Goal: Contribute content: Contribute content

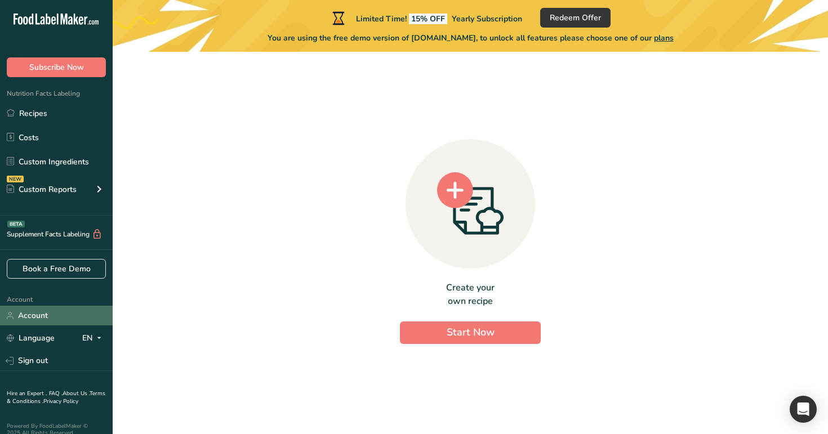
click at [56, 314] on link "Account" at bounding box center [56, 316] width 113 height 20
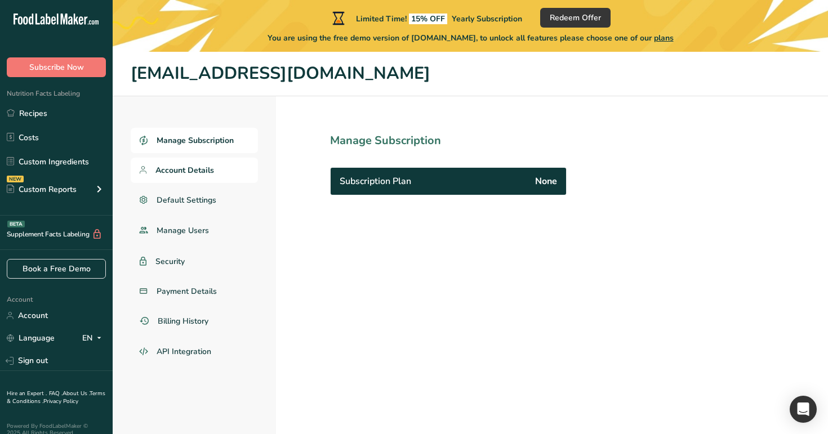
click at [190, 170] on span "Account Details" at bounding box center [184, 170] width 59 height 12
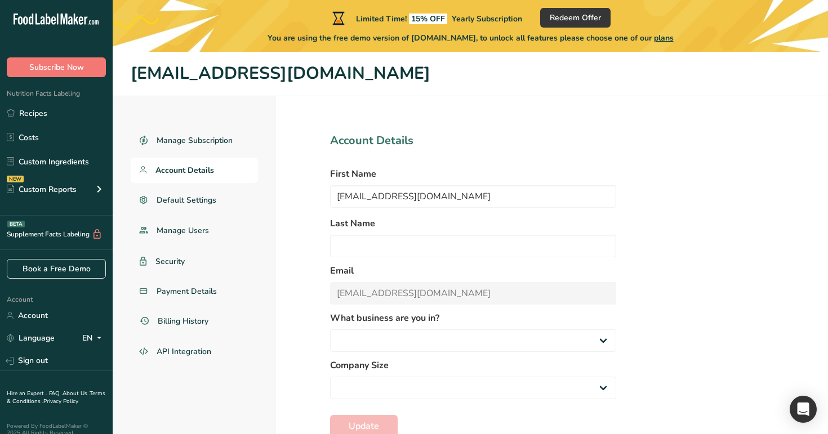
select select
select select "3"
select select "16"
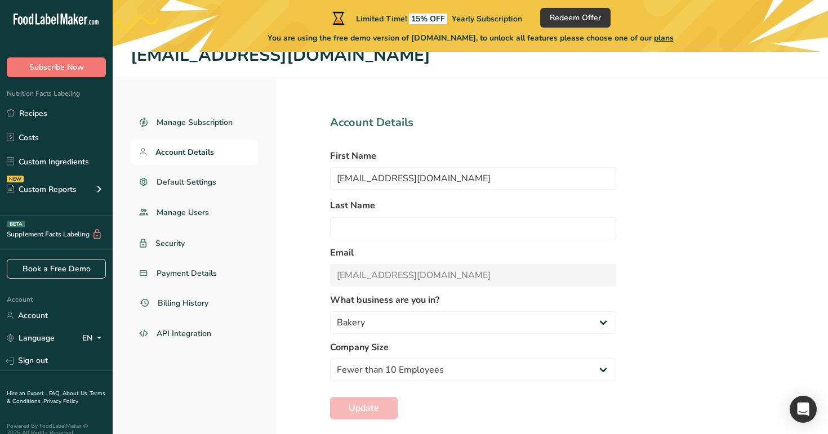
scroll to position [47, 0]
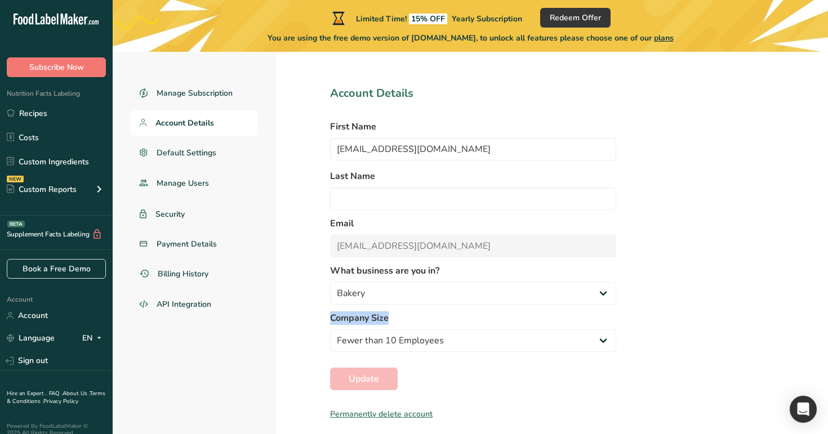
drag, startPoint x: 328, startPoint y: 318, endPoint x: 396, endPoint y: 318, distance: 68.1
click at [396, 318] on section "Account Details First Name test_2025_07@test.co Last Name Email test_2025_07@te…" at bounding box center [473, 244] width 394 height 390
copy label "Company Size"
drag, startPoint x: 327, startPoint y: 270, endPoint x: 458, endPoint y: 270, distance: 131.2
click at [458, 270] on section "Account Details First Name test_2025_07@test.co Last Name Email test_2025_07@te…" at bounding box center [473, 244] width 394 height 390
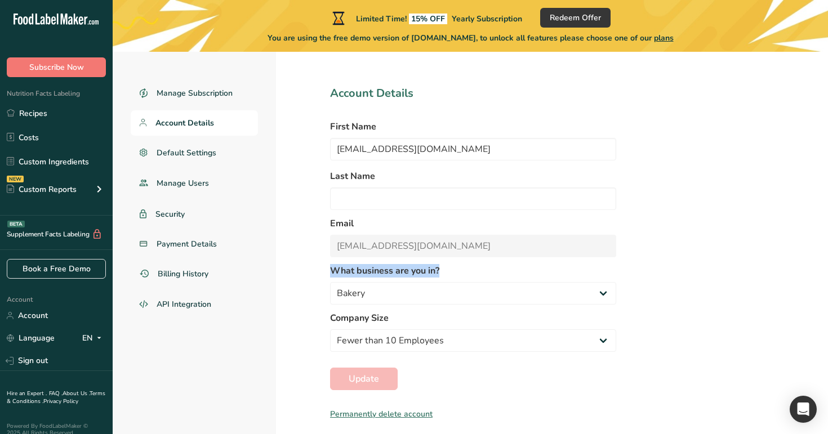
copy label "What business are you in?"
drag, startPoint x: 393, startPoint y: 312, endPoint x: 329, endPoint y: 317, distance: 63.8
click at [329, 317] on section "Account Details First Name test_2025_07@test.co Last Name Email test_2025_07@te…" at bounding box center [473, 244] width 394 height 390
copy label "Company Size"
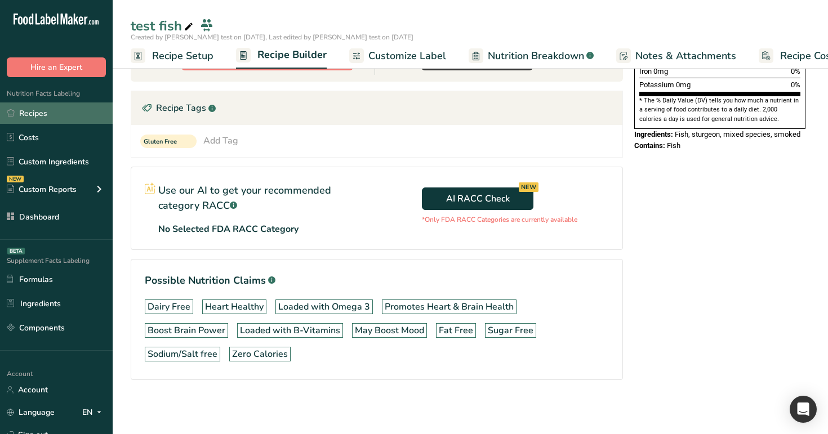
click at [56, 111] on link "Recipes" at bounding box center [56, 113] width 113 height 21
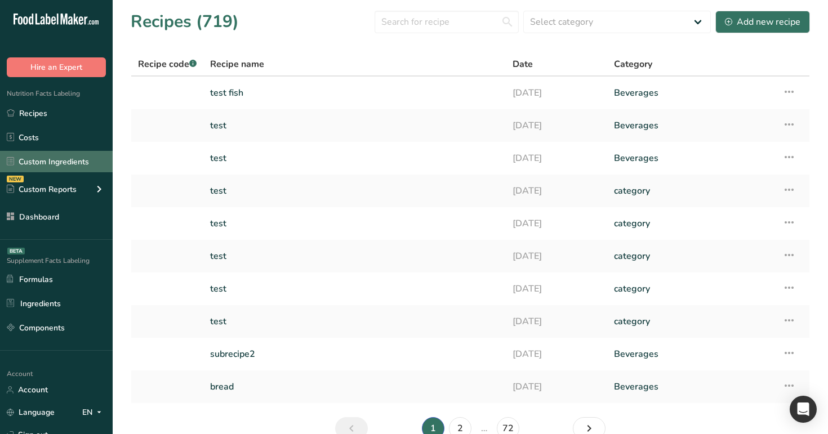
click at [69, 161] on link "Custom Ingredients" at bounding box center [56, 161] width 113 height 21
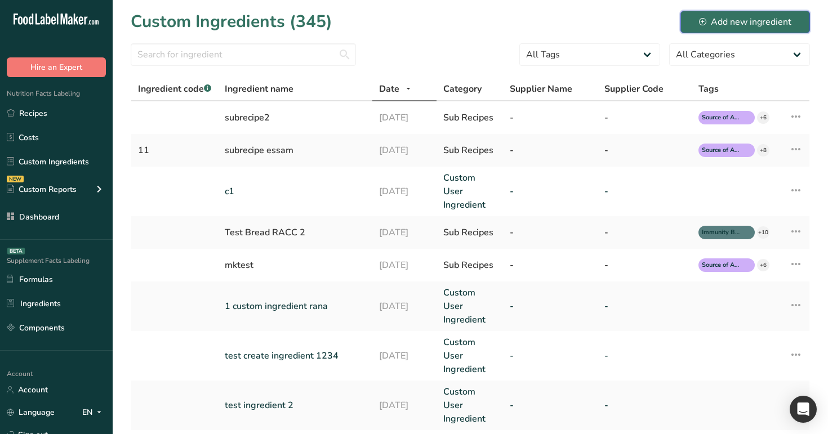
click at [754, 16] on div "Add new ingredient" at bounding box center [745, 22] width 92 height 14
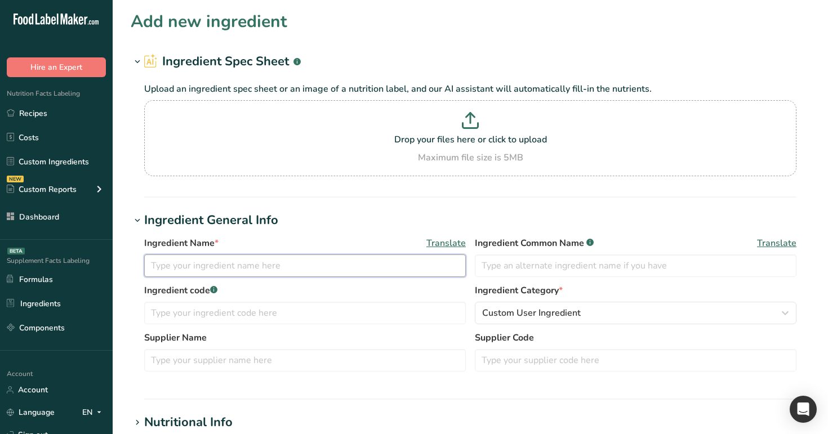
click at [338, 261] on input "text" at bounding box center [305, 266] width 322 height 23
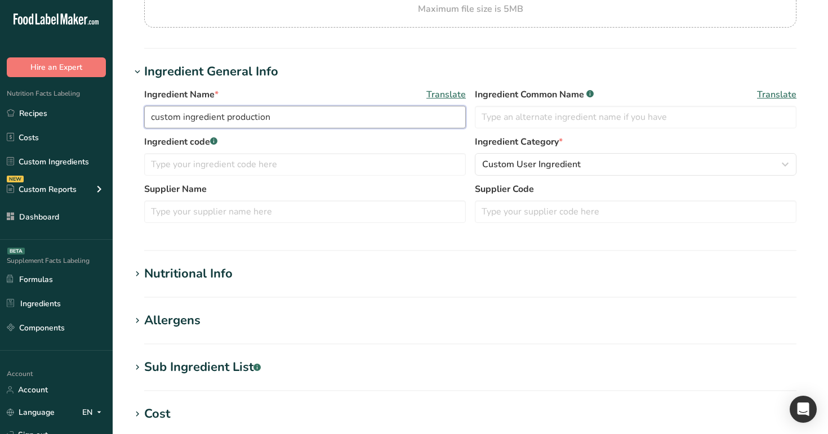
scroll to position [152, 0]
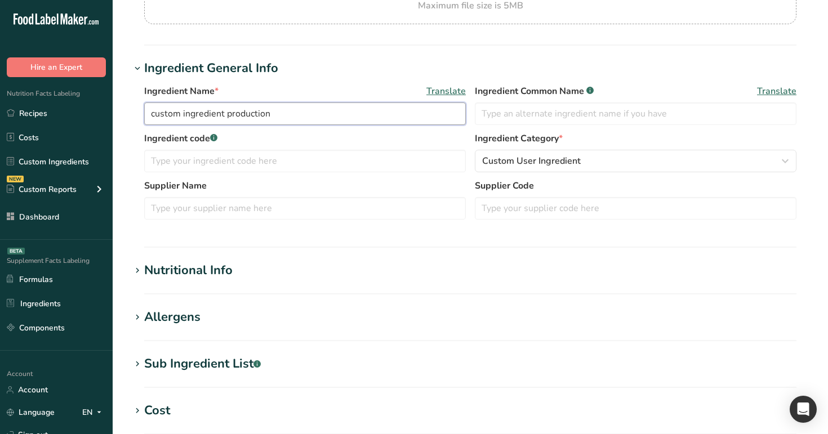
type input "custom ingredient production"
click at [252, 271] on h1 "Nutritional Info" at bounding box center [470, 270] width 679 height 19
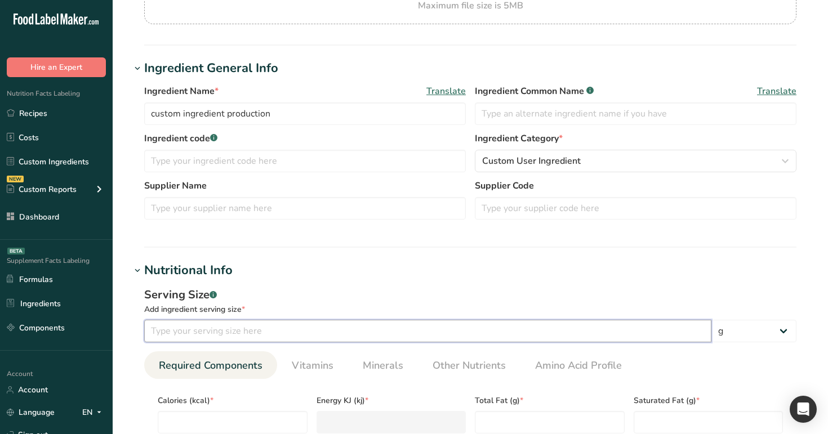
click at [274, 329] on input "number" at bounding box center [427, 331] width 567 height 23
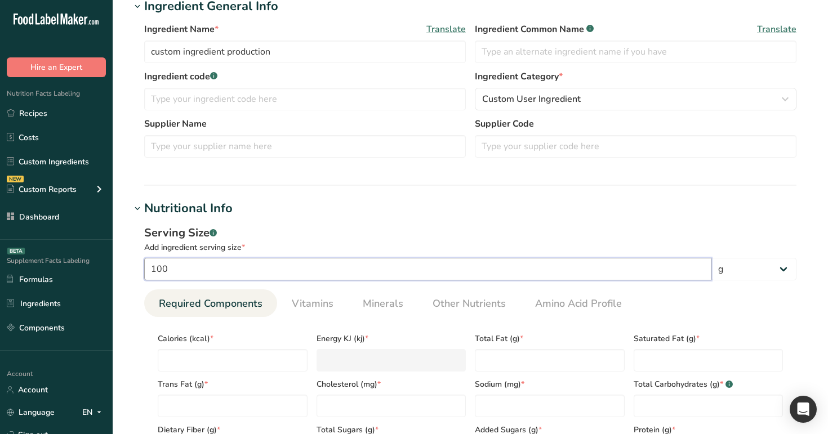
scroll to position [219, 0]
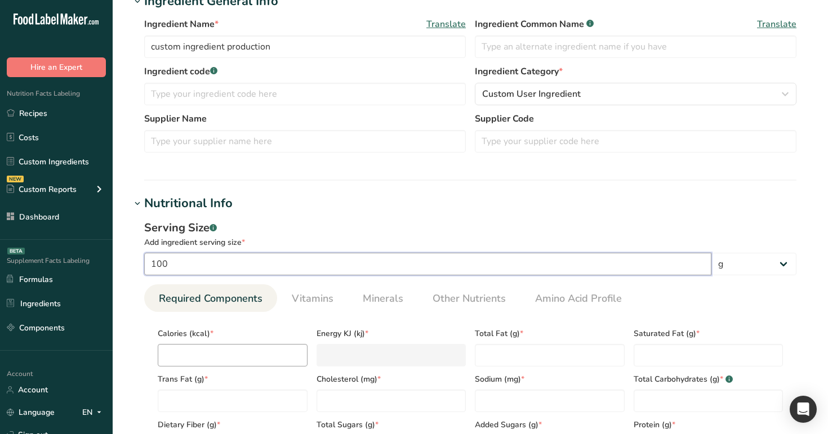
type input "100"
click at [200, 349] on input "number" at bounding box center [233, 355] width 150 height 23
type input "1"
type KJ "4.2"
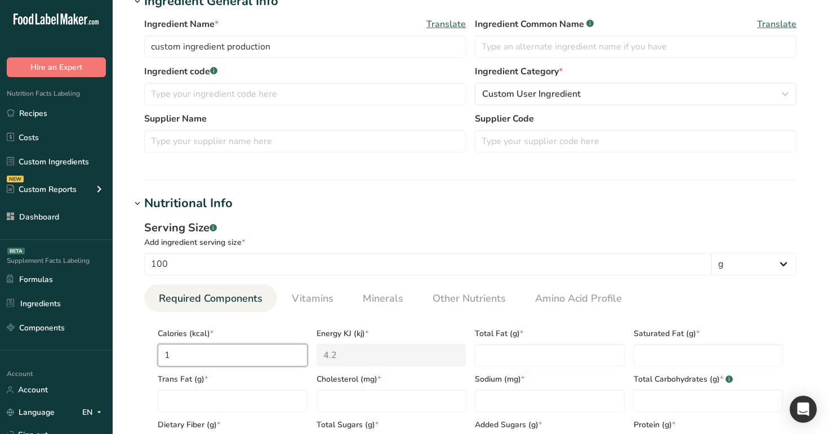
type input "10"
type KJ "41.8"
type input "100"
type KJ "418.4"
type input "100"
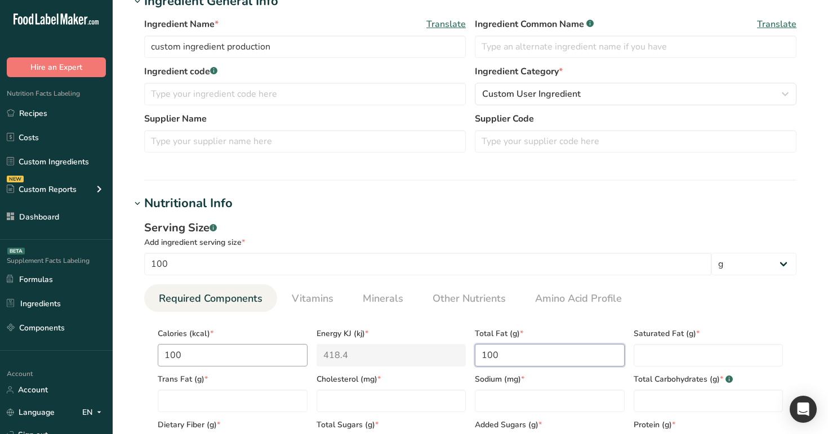
type Fat "100"
type input "100"
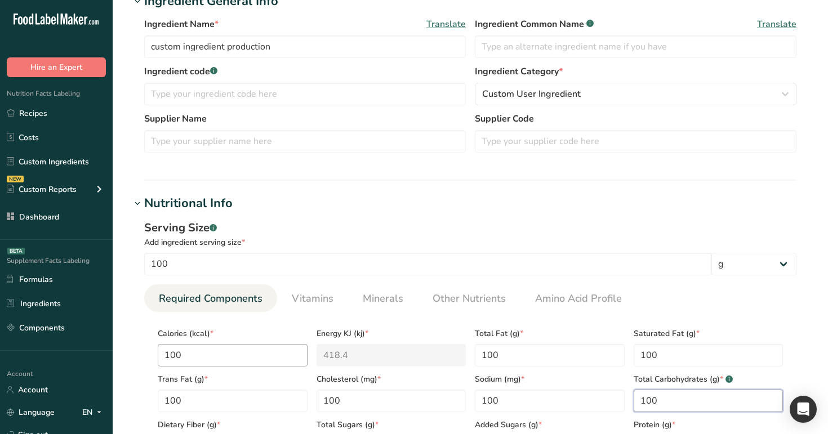
type Carbohydrates "100"
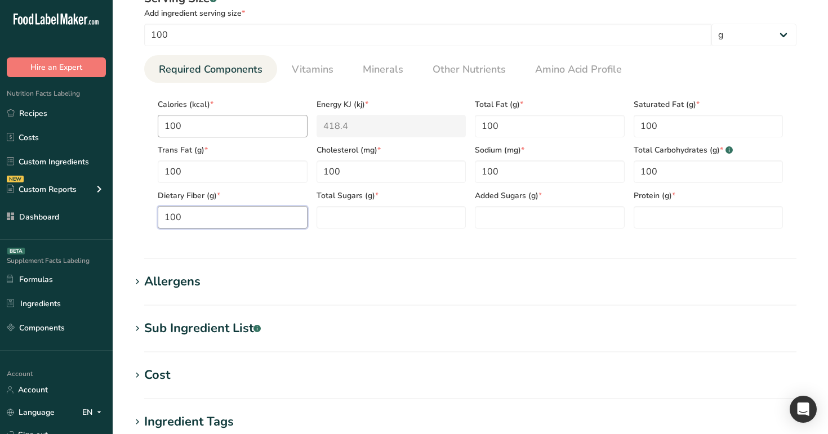
type Fiber "100"
type Sugars "10"
type Sugars "0"
type Sugars "101"
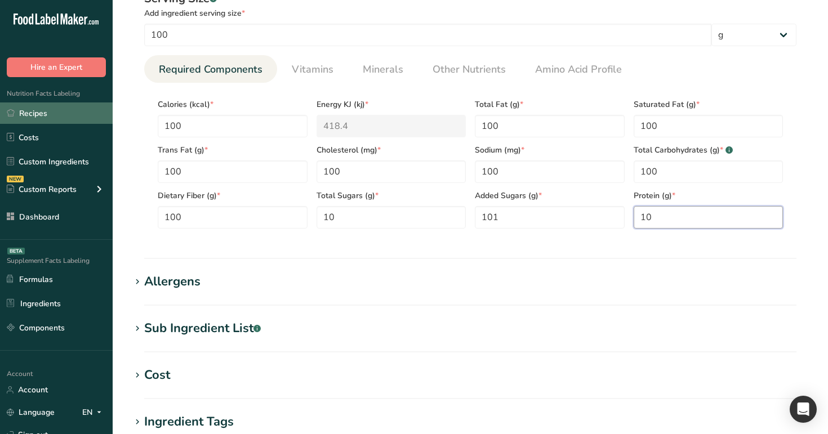
type input "10"
click at [60, 112] on link "Recipes" at bounding box center [56, 113] width 113 height 21
